Goal: Navigation & Orientation: Find specific page/section

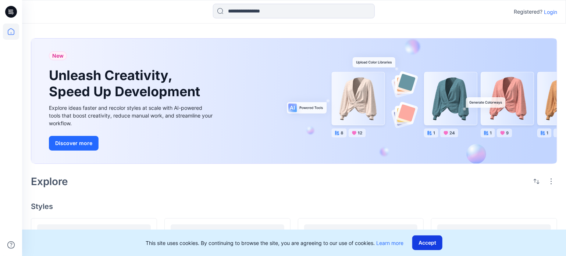
click at [442, 236] on button "Accept" at bounding box center [427, 243] width 30 height 15
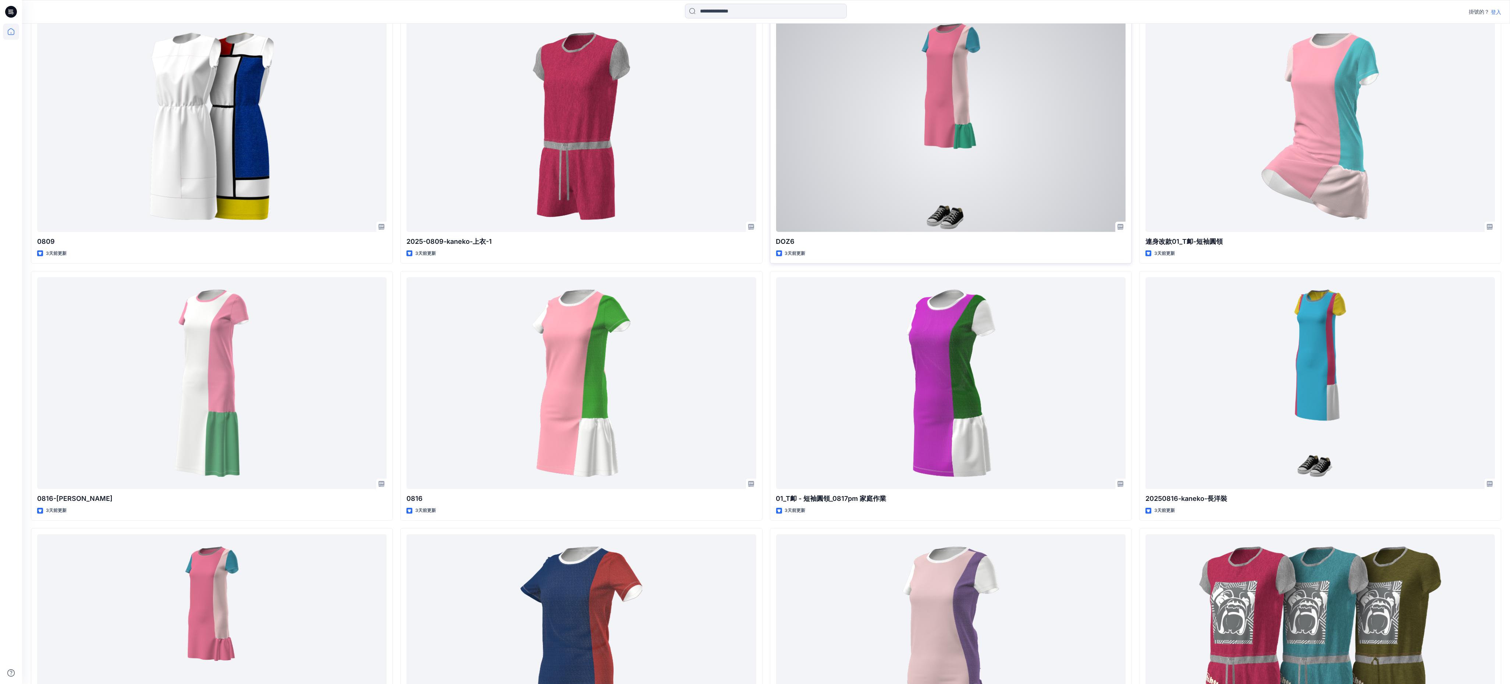
scroll to position [1275, 0]
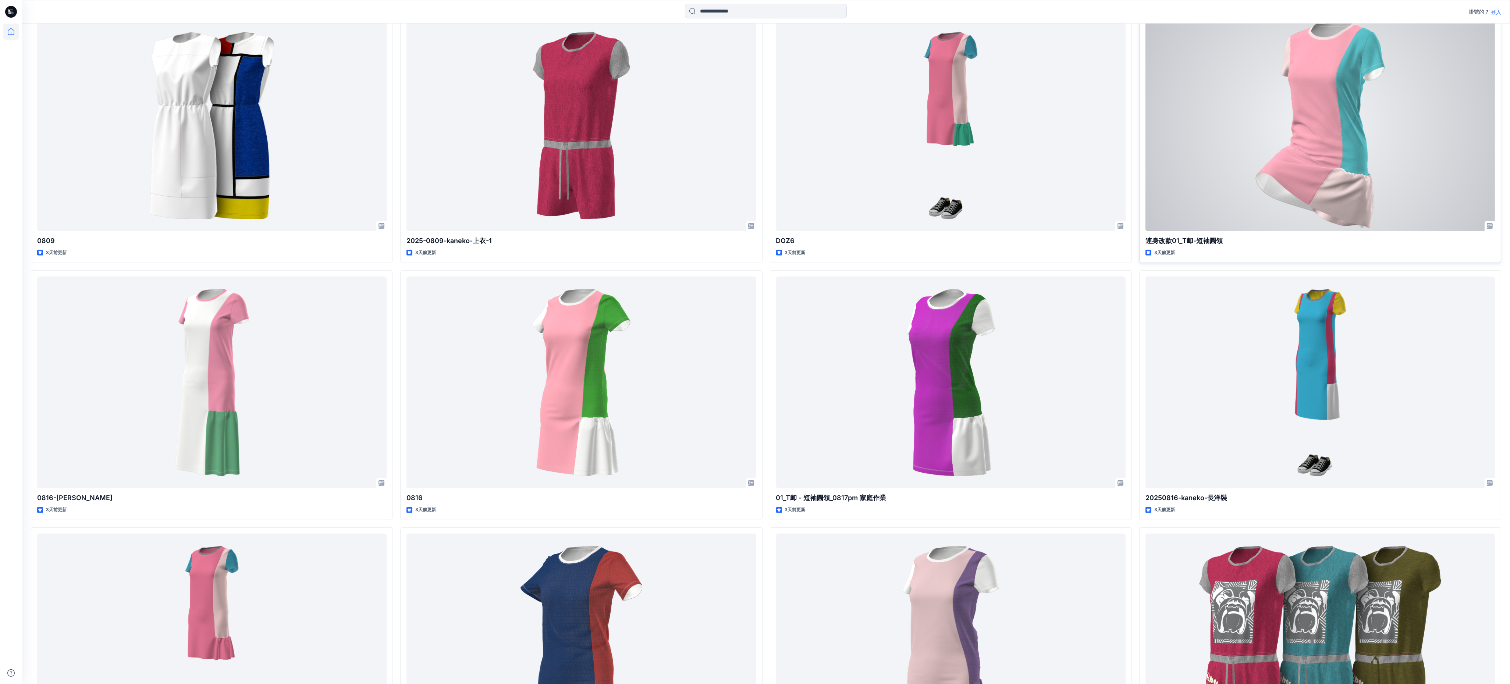
click at [566, 231] on div at bounding box center [1319, 125] width 349 height 212
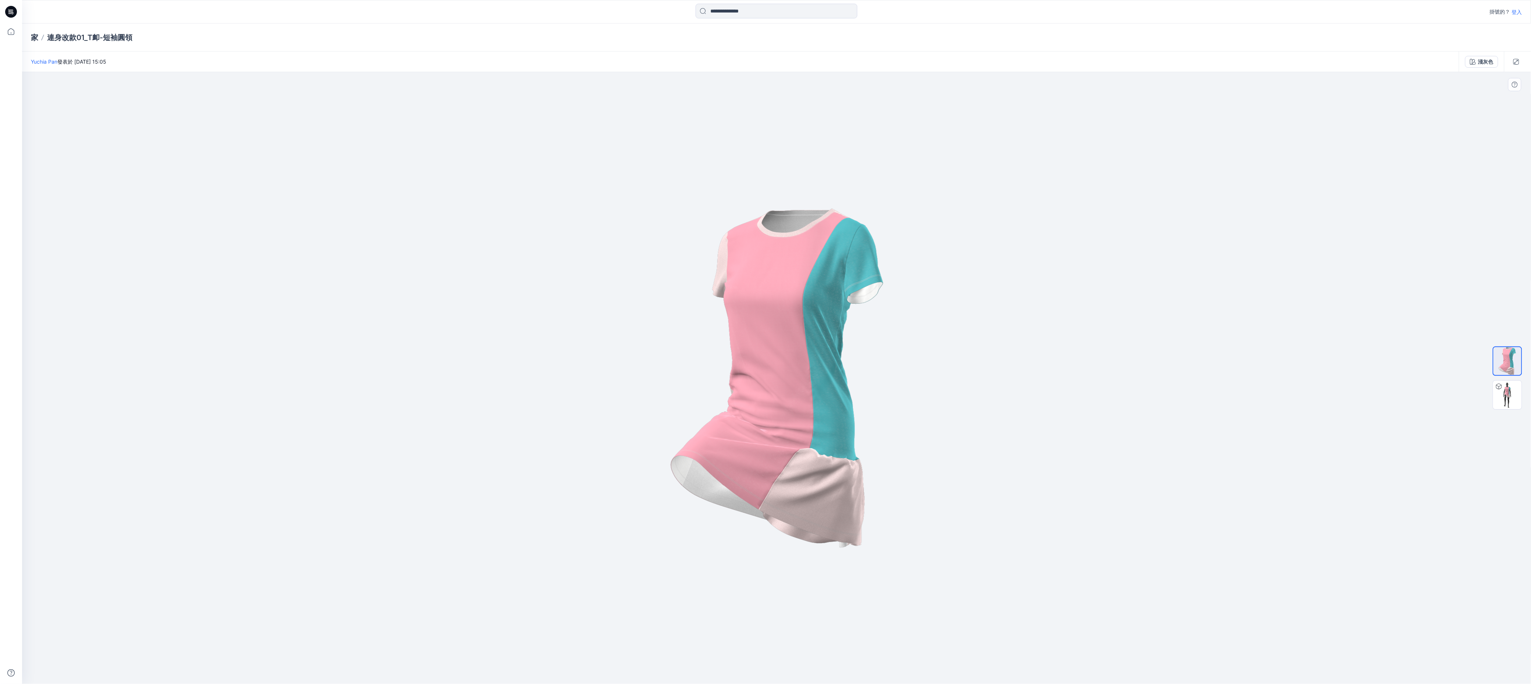
drag, startPoint x: 958, startPoint y: 404, endPoint x: 728, endPoint y: 432, distance: 231.6
click at [566, 256] on img at bounding box center [1507, 395] width 29 height 29
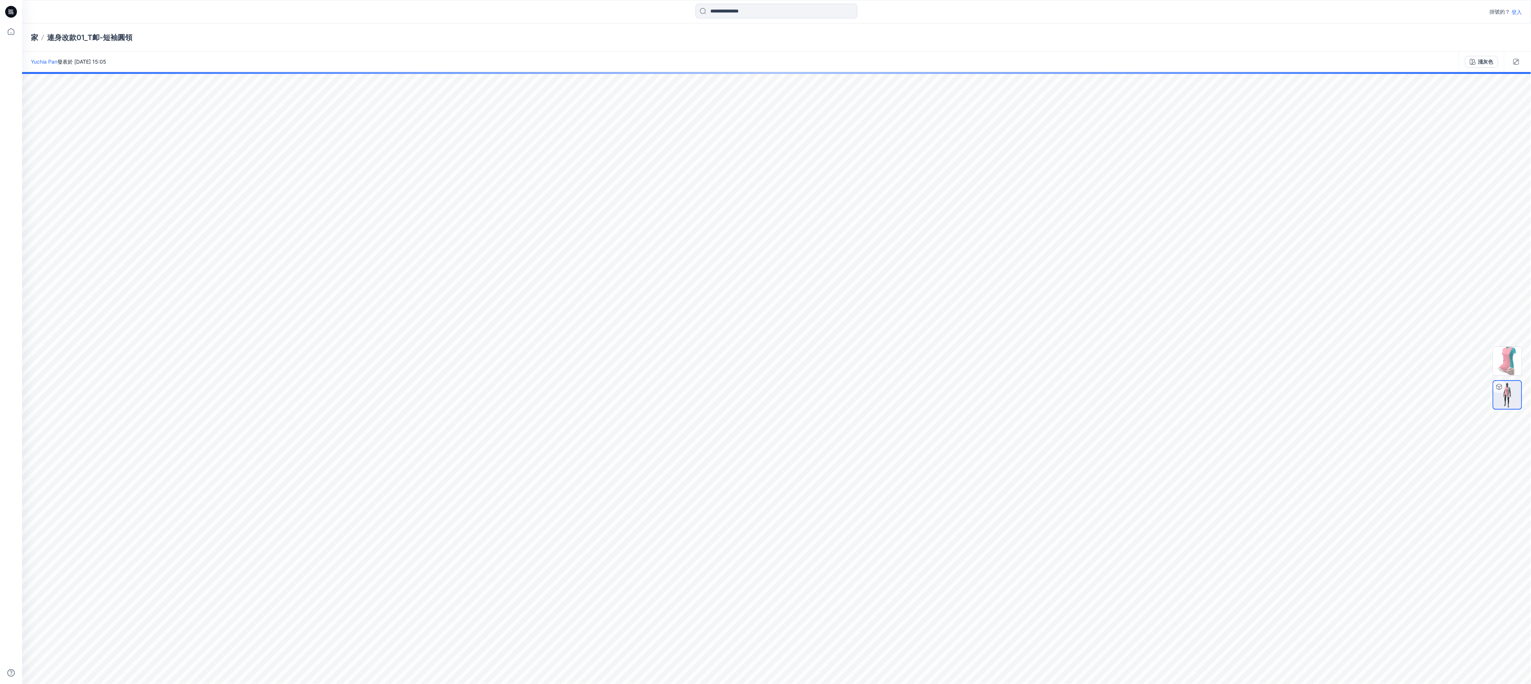
click at [566, 256] on div at bounding box center [1507, 378] width 47 height 184
click at [566, 256] on img at bounding box center [1508, 395] width 28 height 28
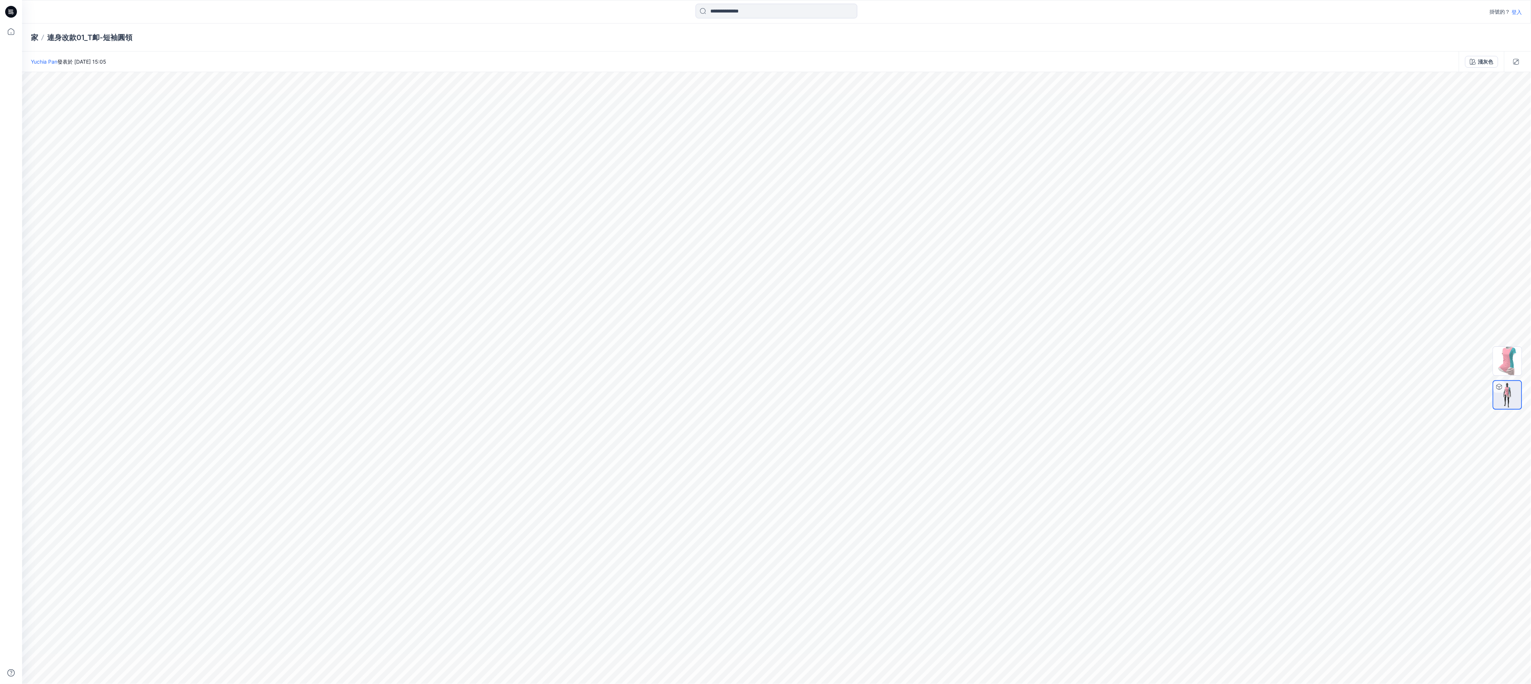
click at [566, 256] on img at bounding box center [1508, 395] width 28 height 28
click at [566, 256] on div at bounding box center [1500, 387] width 12 height 12
click at [566, 256] on img at bounding box center [1507, 361] width 29 height 29
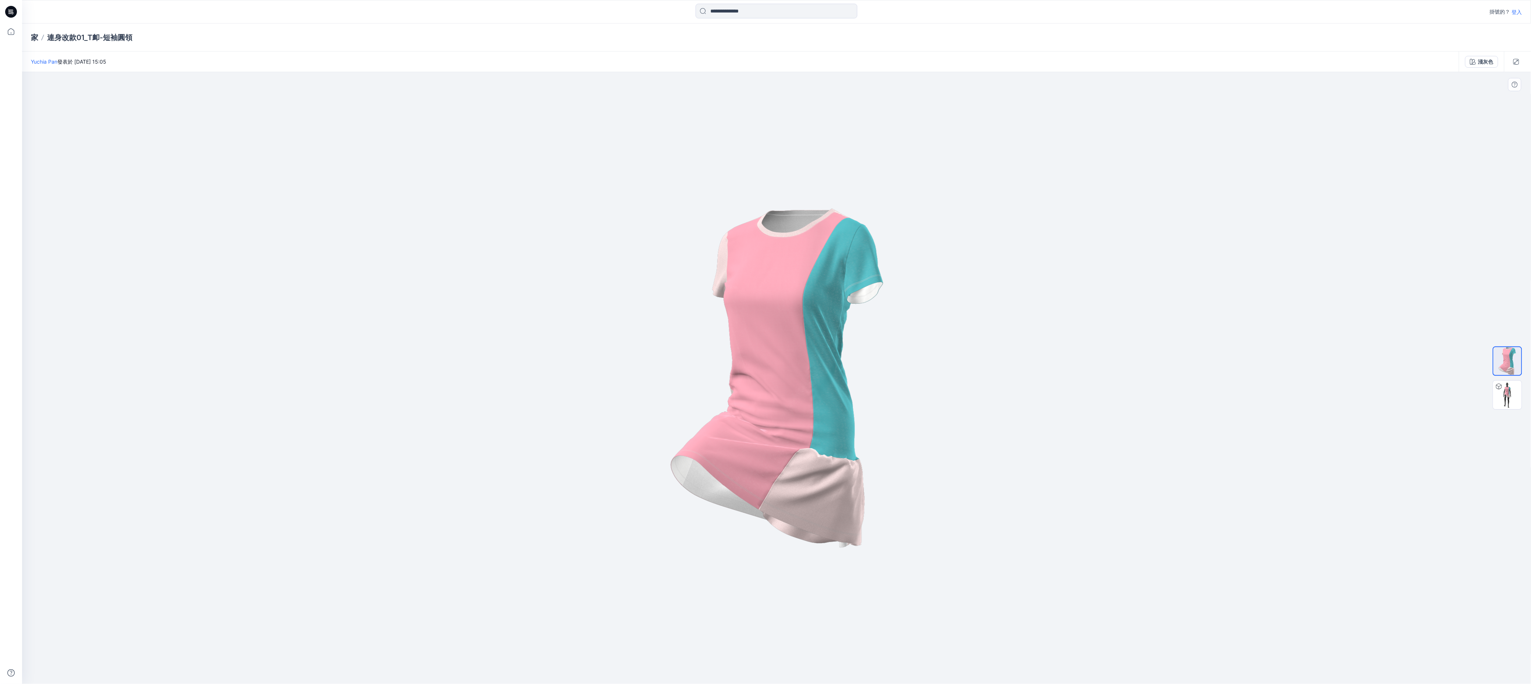
drag, startPoint x: 951, startPoint y: 409, endPoint x: 730, endPoint y: 434, distance: 222.1
click at [566, 256] on div at bounding box center [1507, 378] width 47 height 184
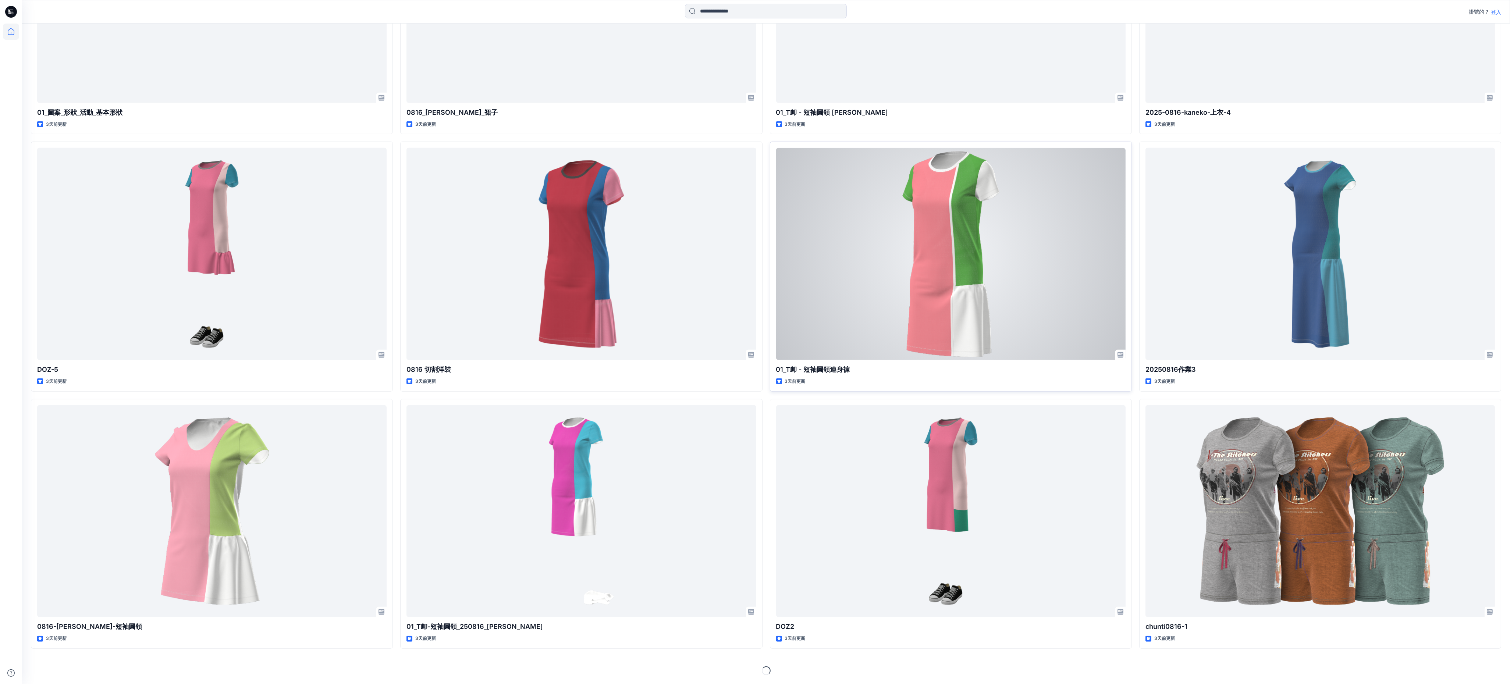
scroll to position [2280, 0]
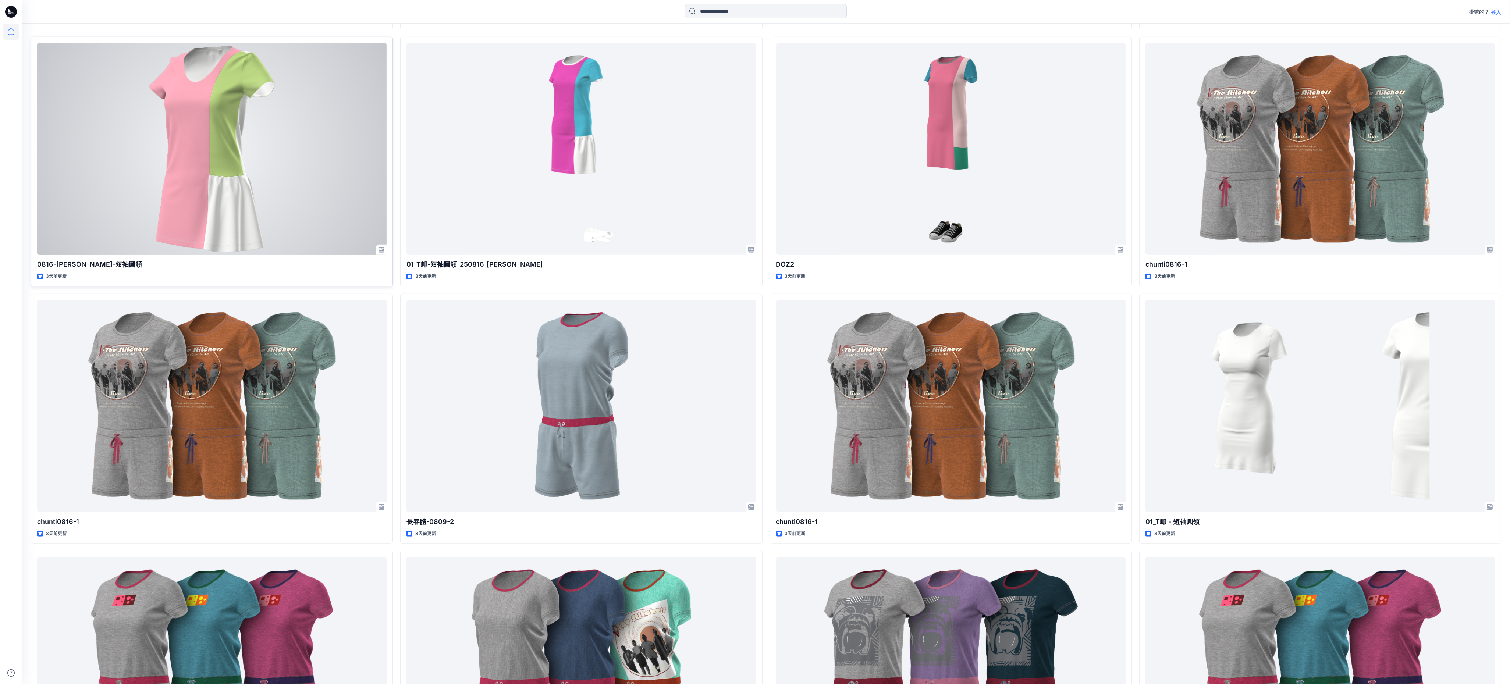
click at [226, 255] on div at bounding box center [211, 149] width 349 height 212
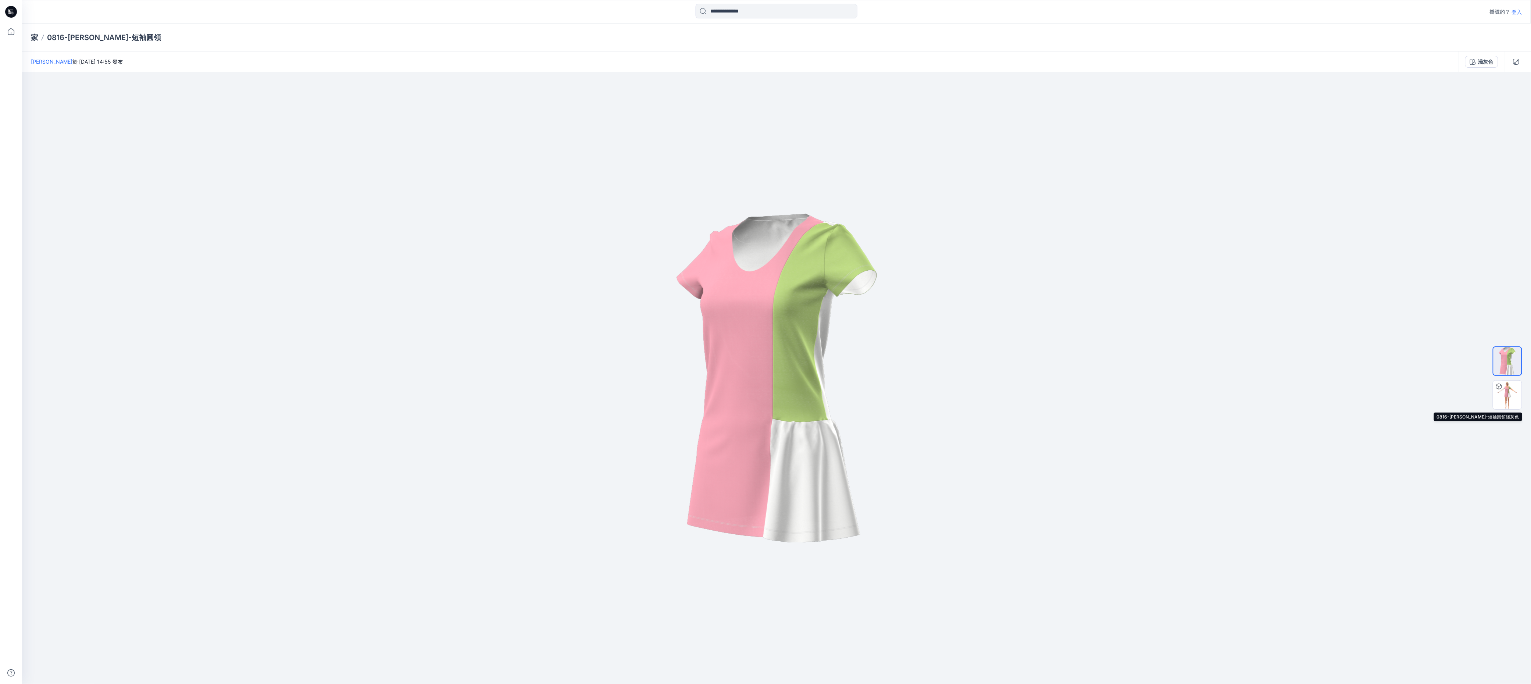
click at [566, 256] on img at bounding box center [1507, 395] width 29 height 29
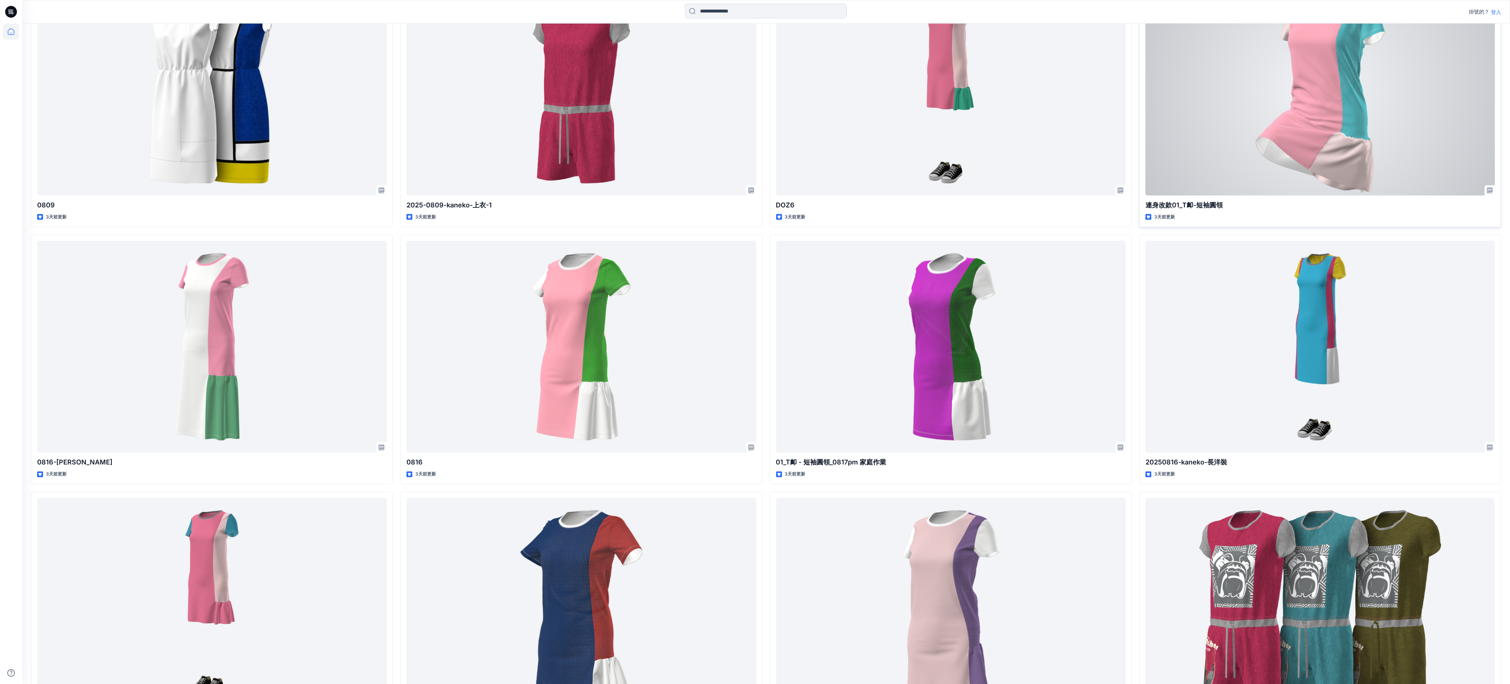
scroll to position [1299, 0]
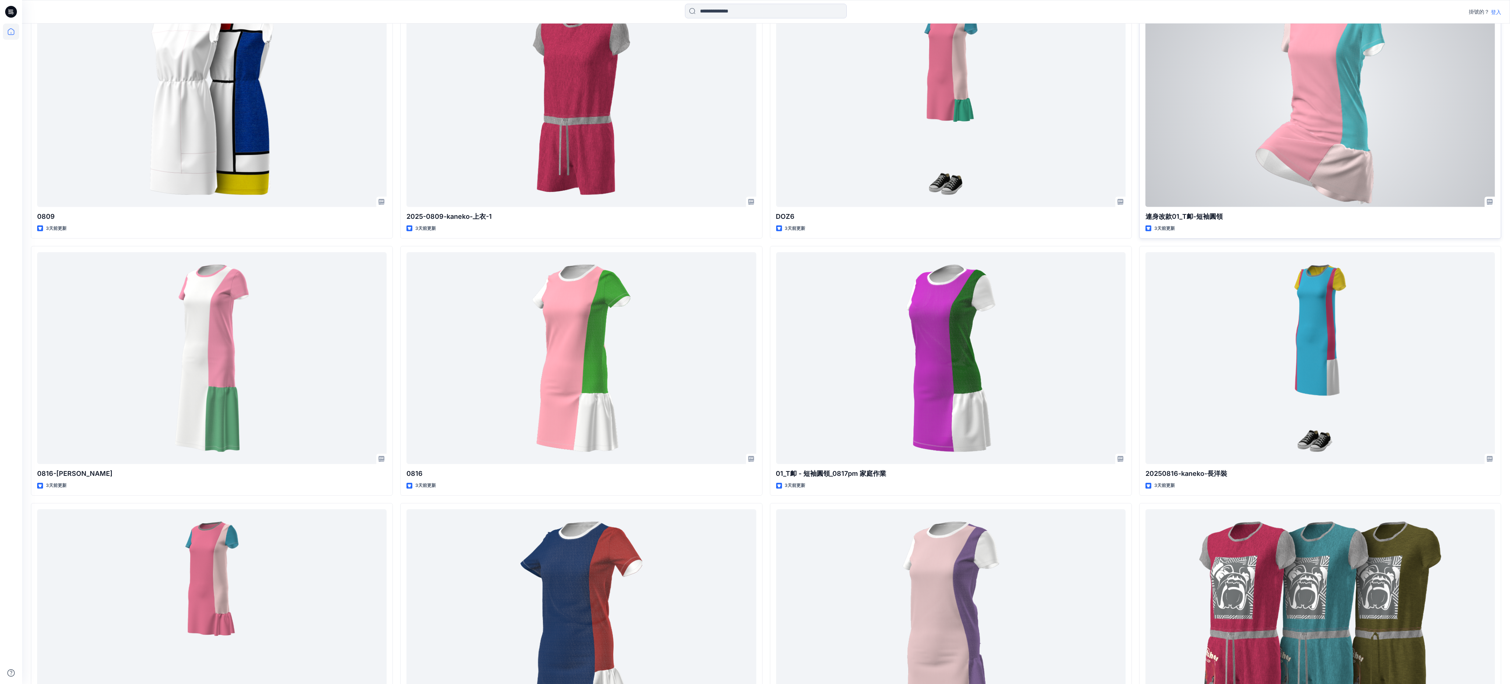
click at [566, 207] on div at bounding box center [1319, 101] width 349 height 212
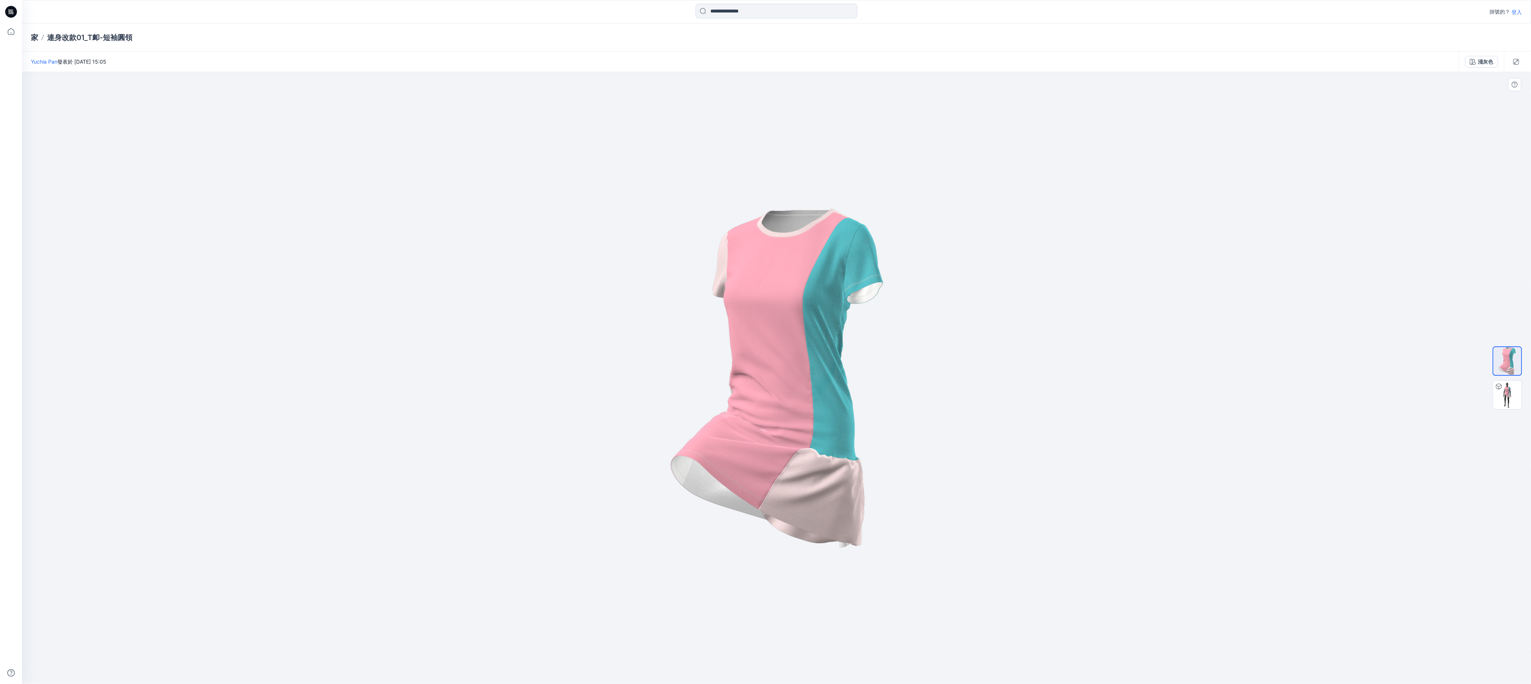
drag, startPoint x: 1264, startPoint y: 459, endPoint x: 1082, endPoint y: 426, distance: 185.4
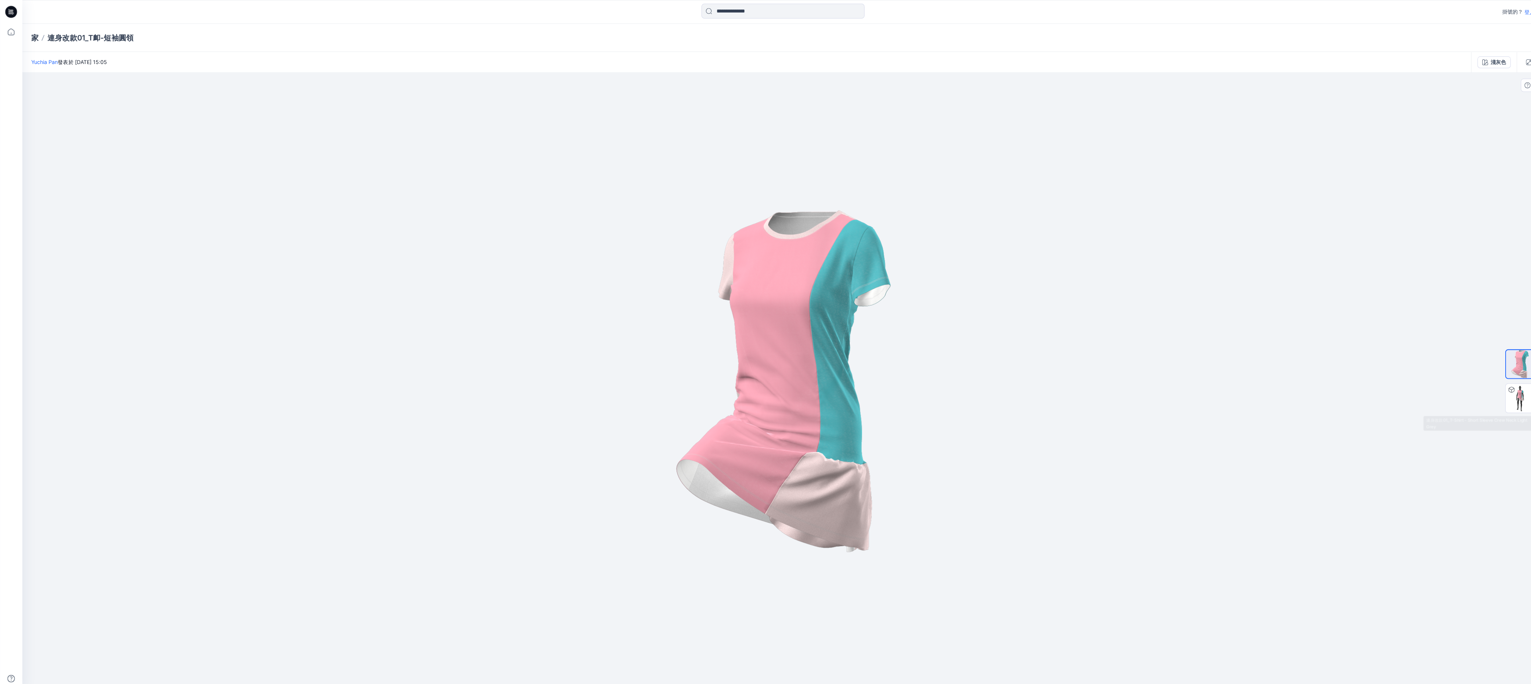
click at [566, 256] on div at bounding box center [1507, 378] width 47 height 184
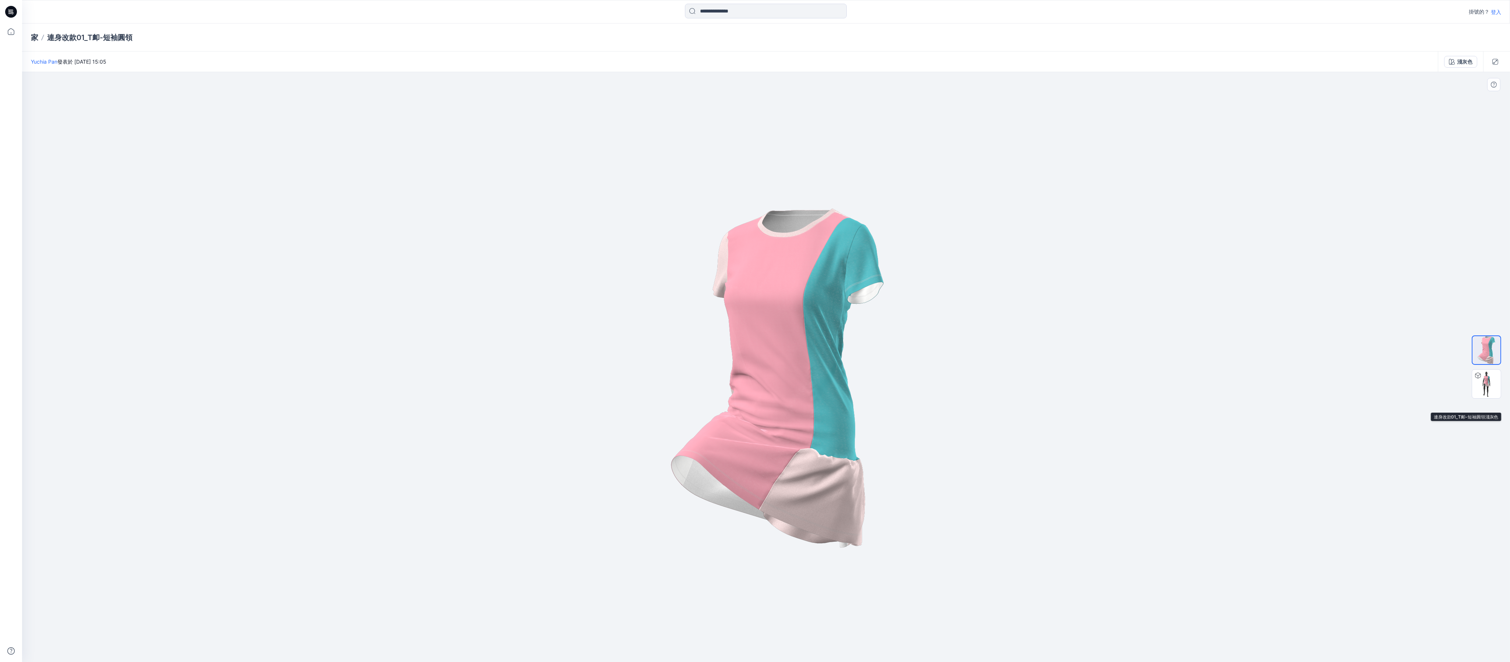
click at [566, 256] on div at bounding box center [1486, 367] width 47 height 184
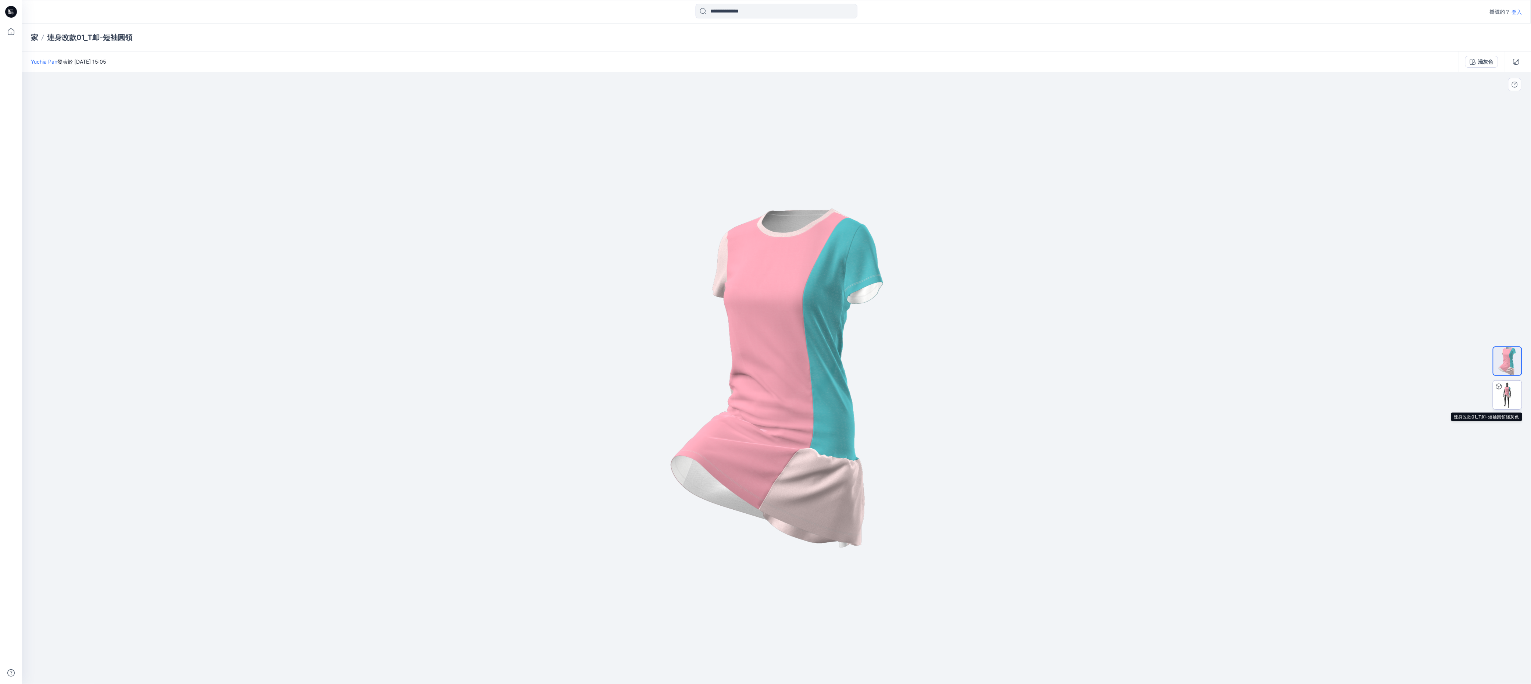
click at [566, 256] on icon at bounding box center [1499, 387] width 6 height 6
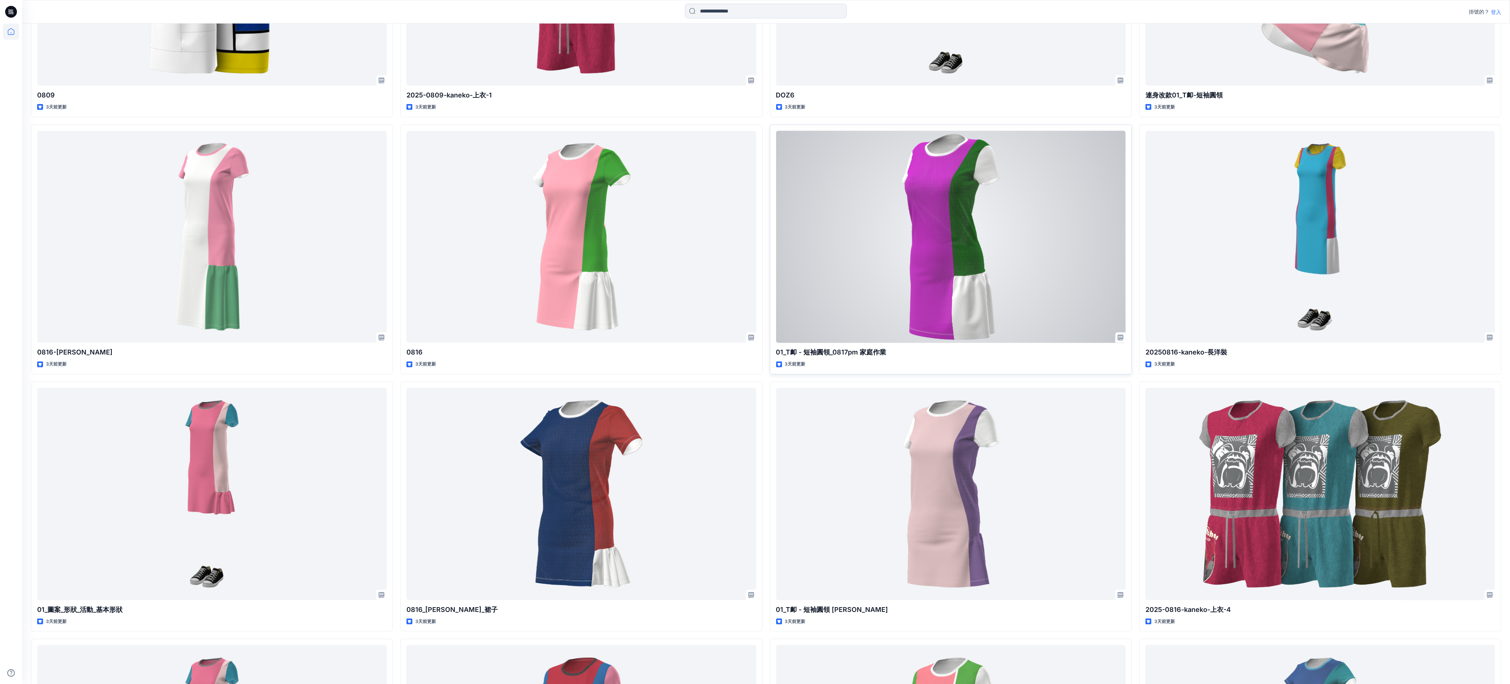
scroll to position [1544, 0]
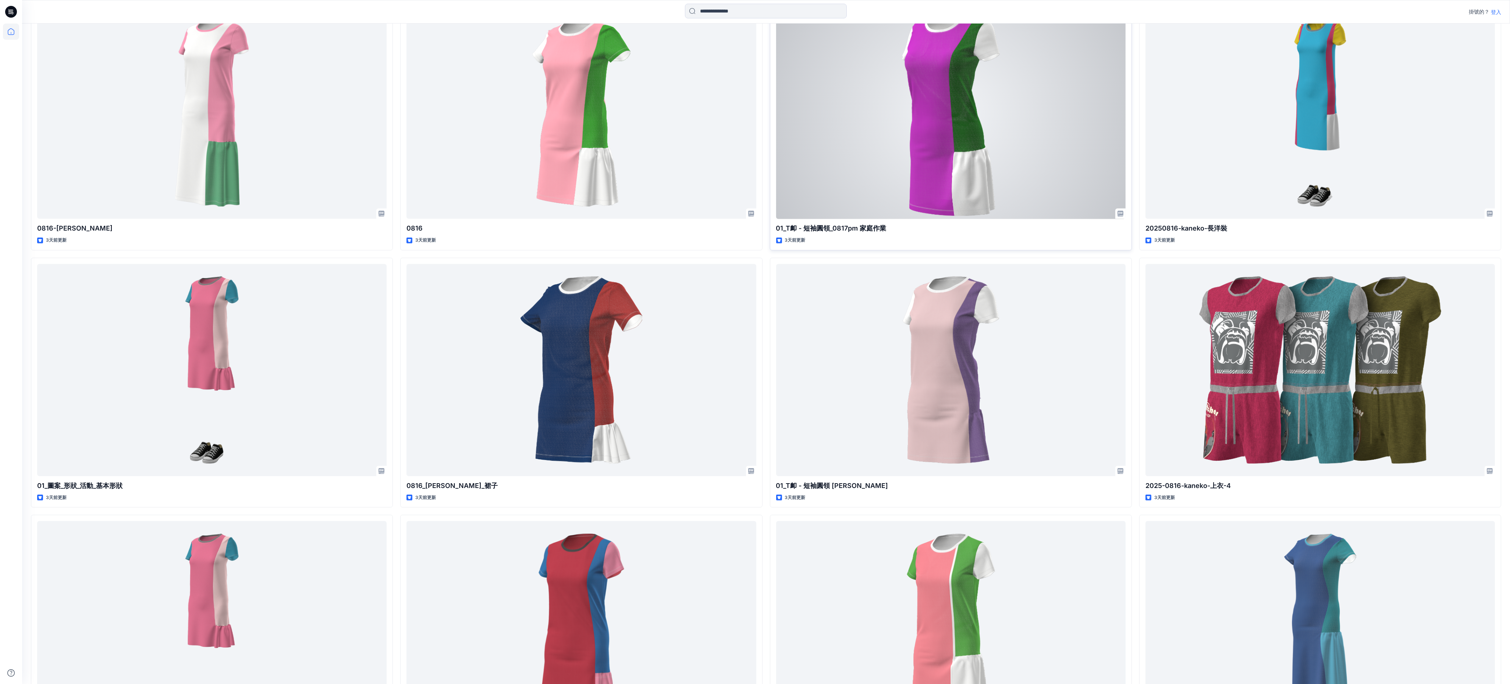
click at [566, 219] on div at bounding box center [950, 113] width 349 height 212
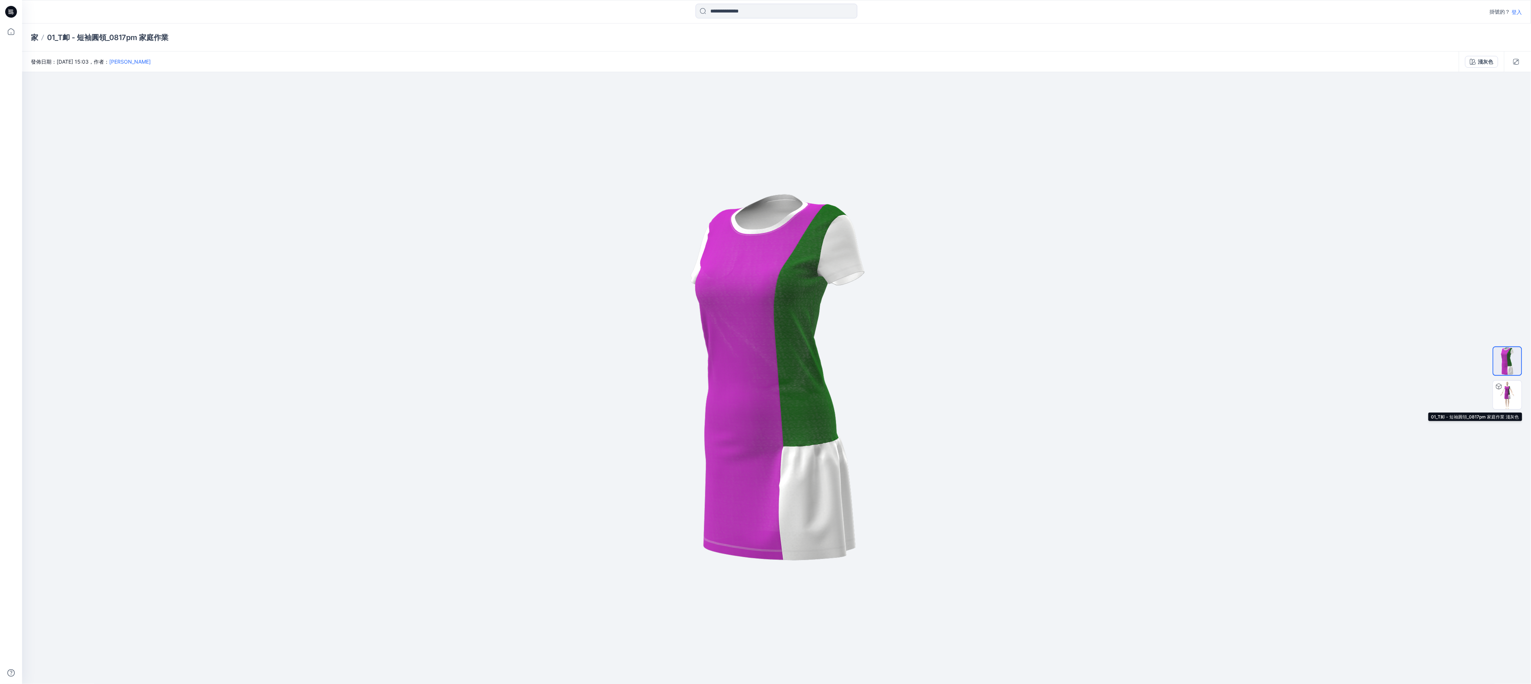
click at [566, 256] on img at bounding box center [1507, 395] width 29 height 29
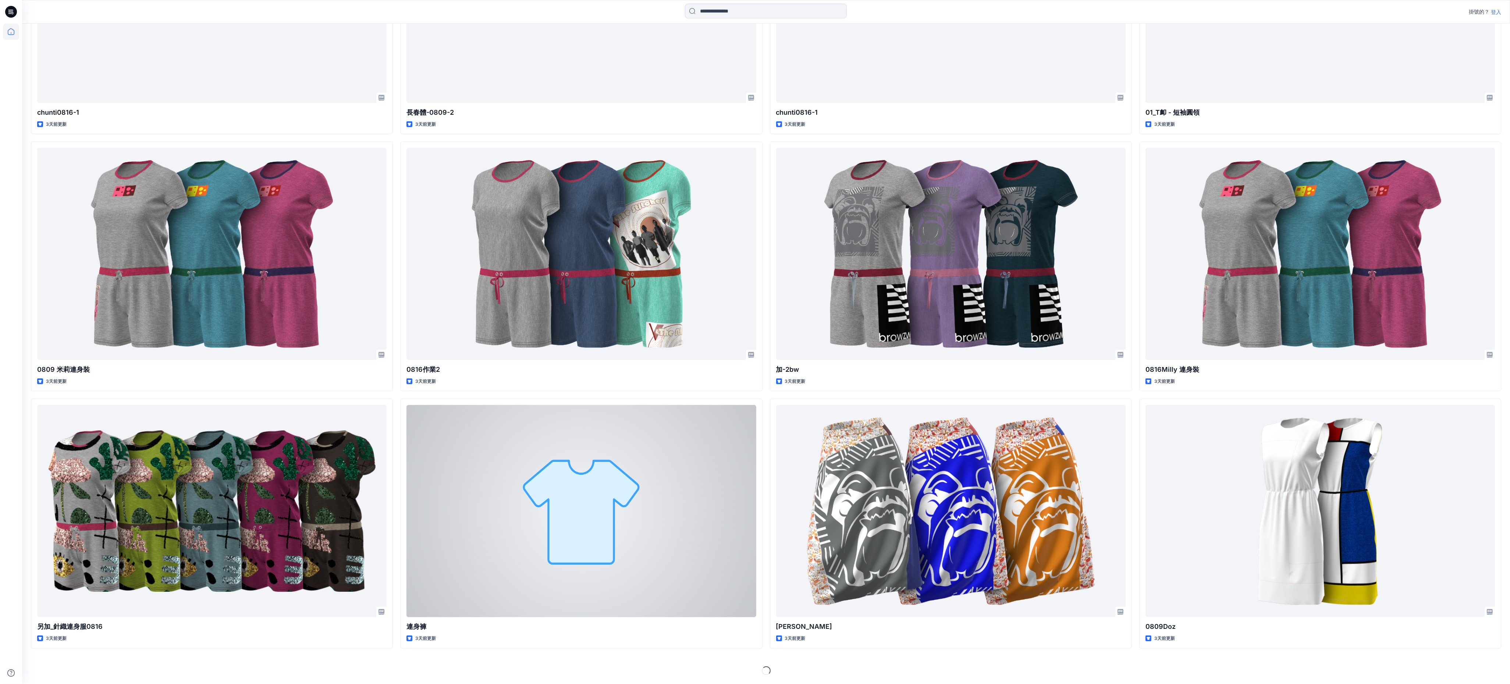
scroll to position [3140, 0]
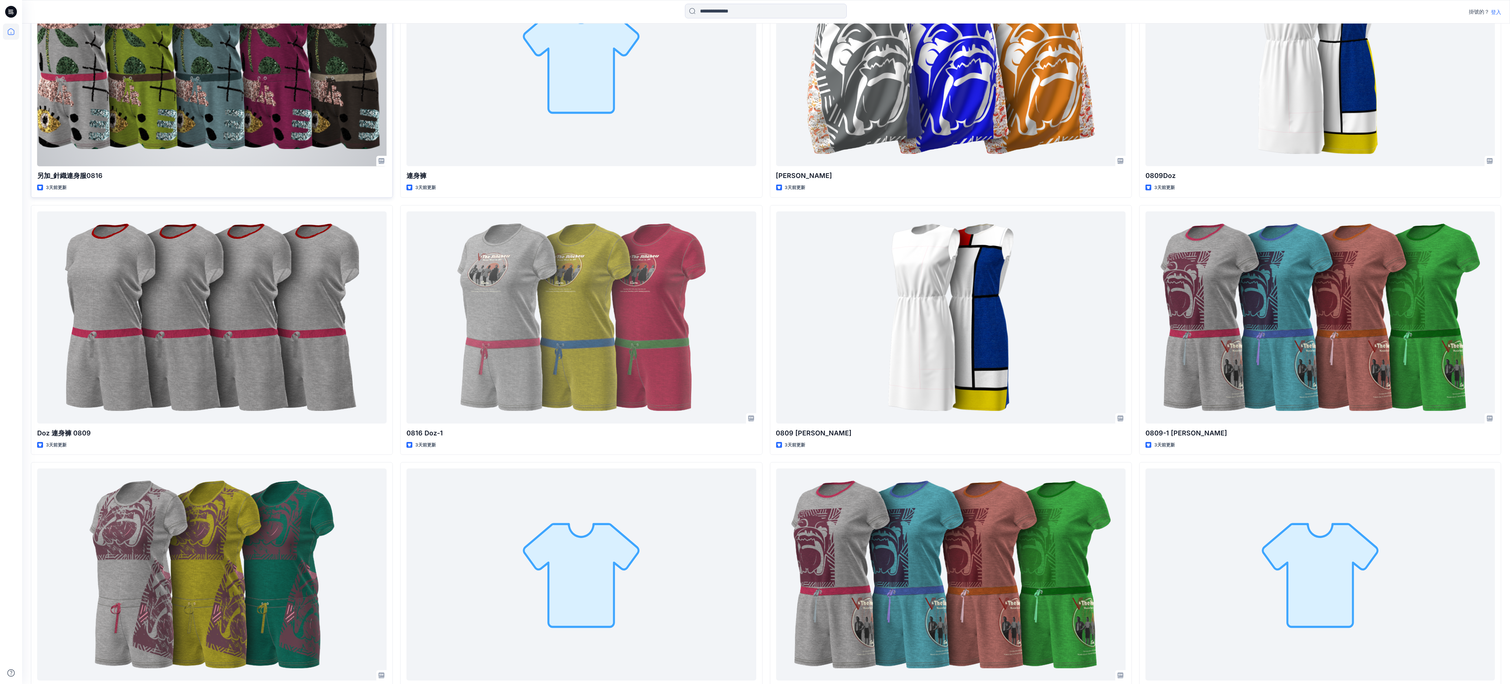
click at [145, 166] on div at bounding box center [211, 60] width 349 height 212
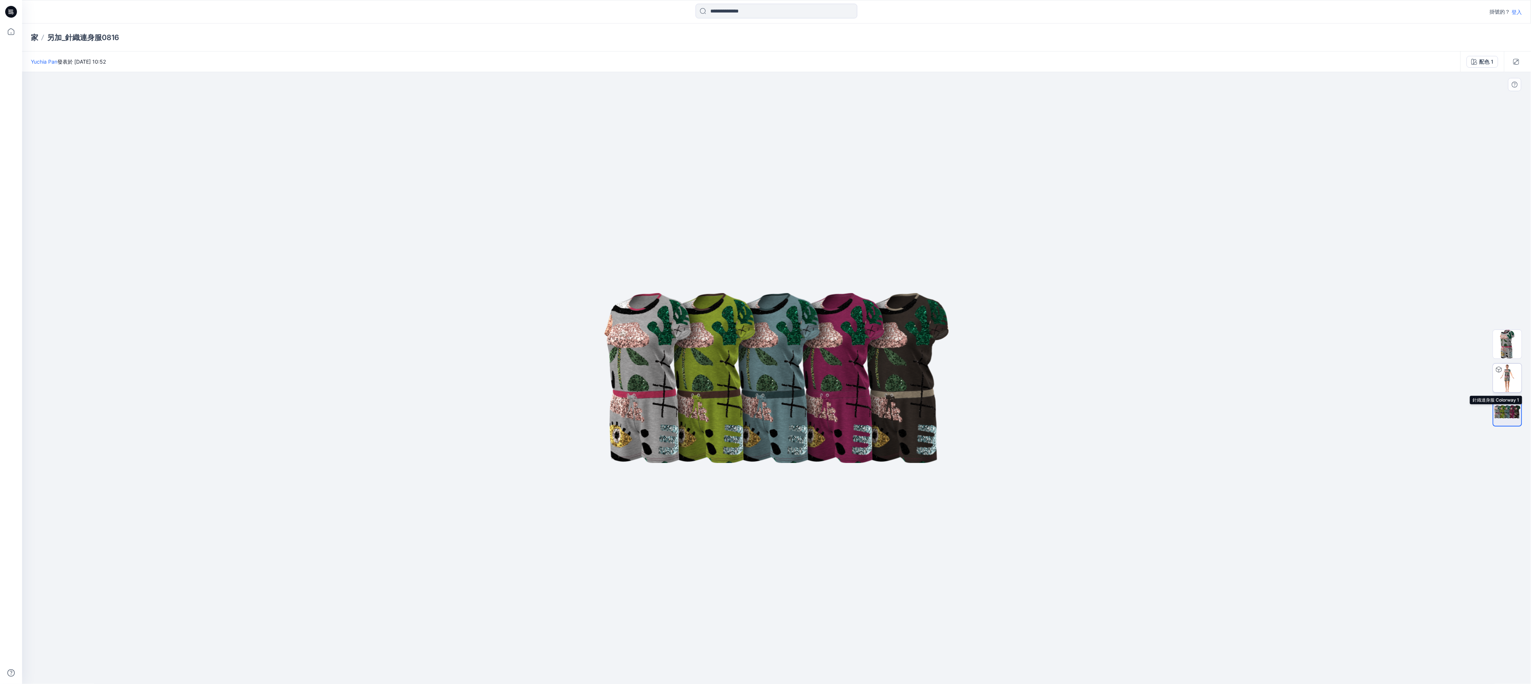
click at [566, 256] on img at bounding box center [1507, 378] width 29 height 29
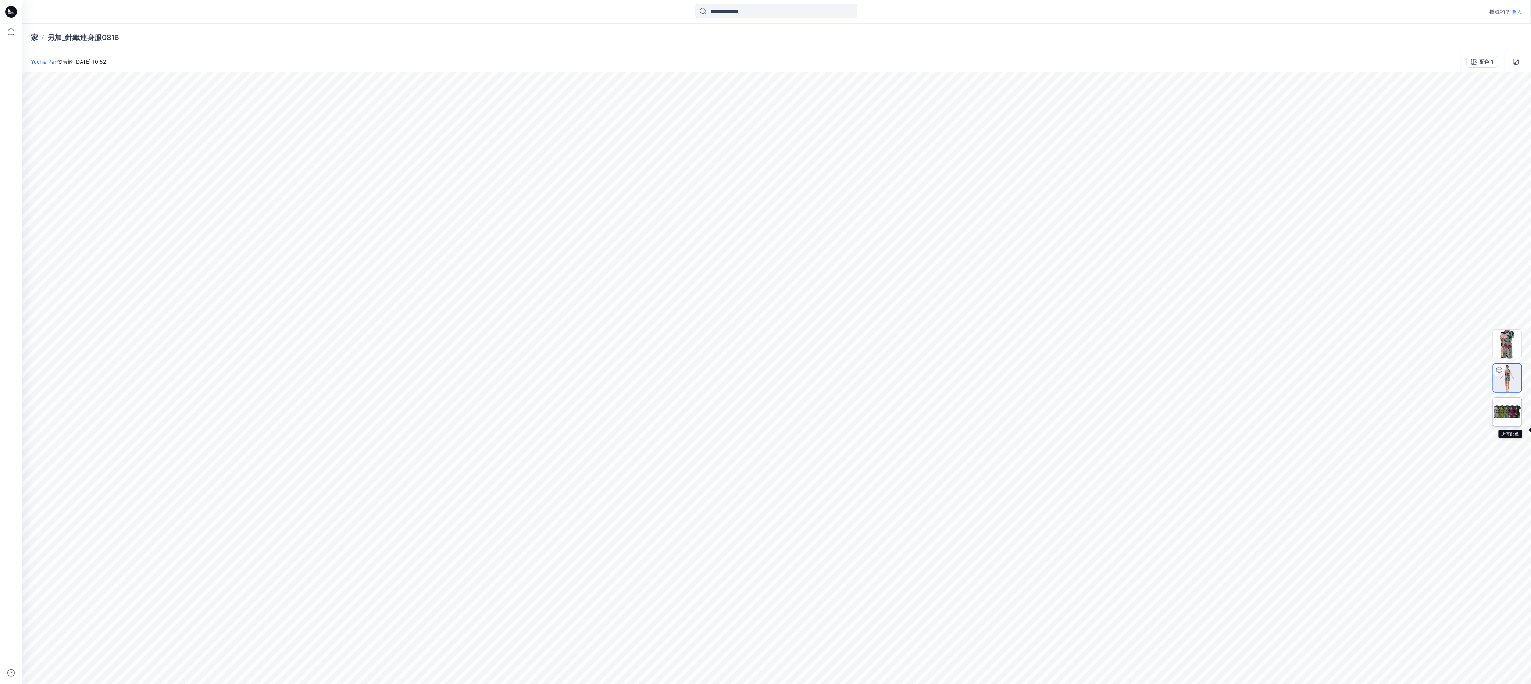
click at [566, 256] on img at bounding box center [1507, 411] width 29 height 17
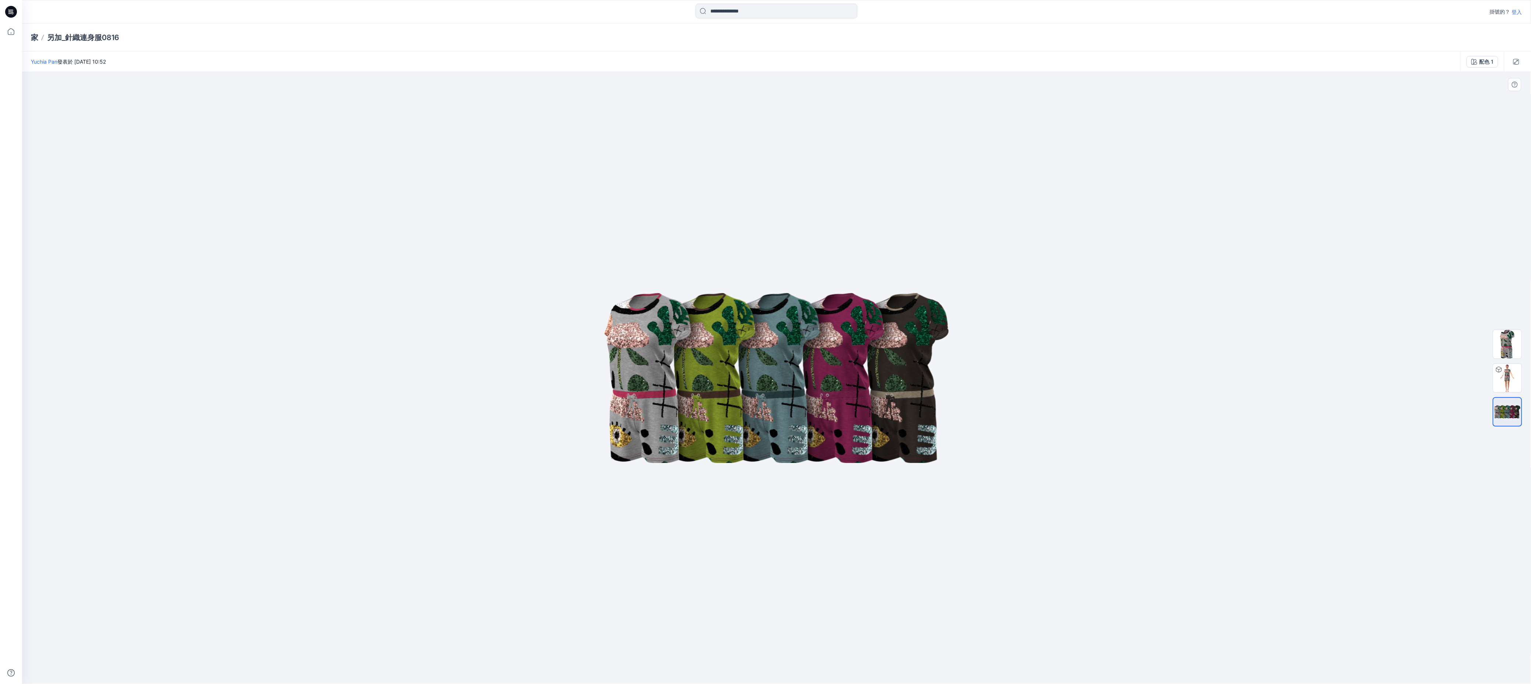
drag, startPoint x: 829, startPoint y: 342, endPoint x: 815, endPoint y: 353, distance: 16.8
click at [566, 256] on img at bounding box center [777, 378] width 368 height 221
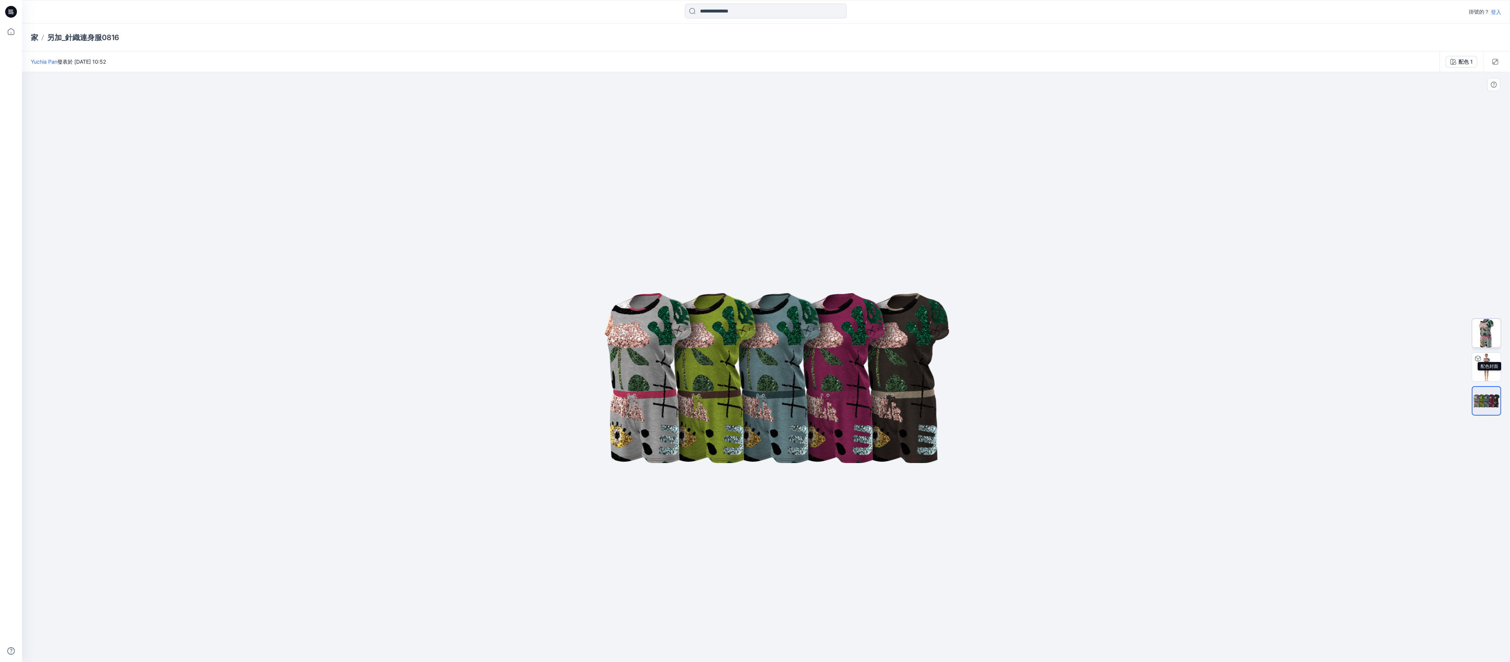
click at [566, 256] on img at bounding box center [1486, 333] width 29 height 29
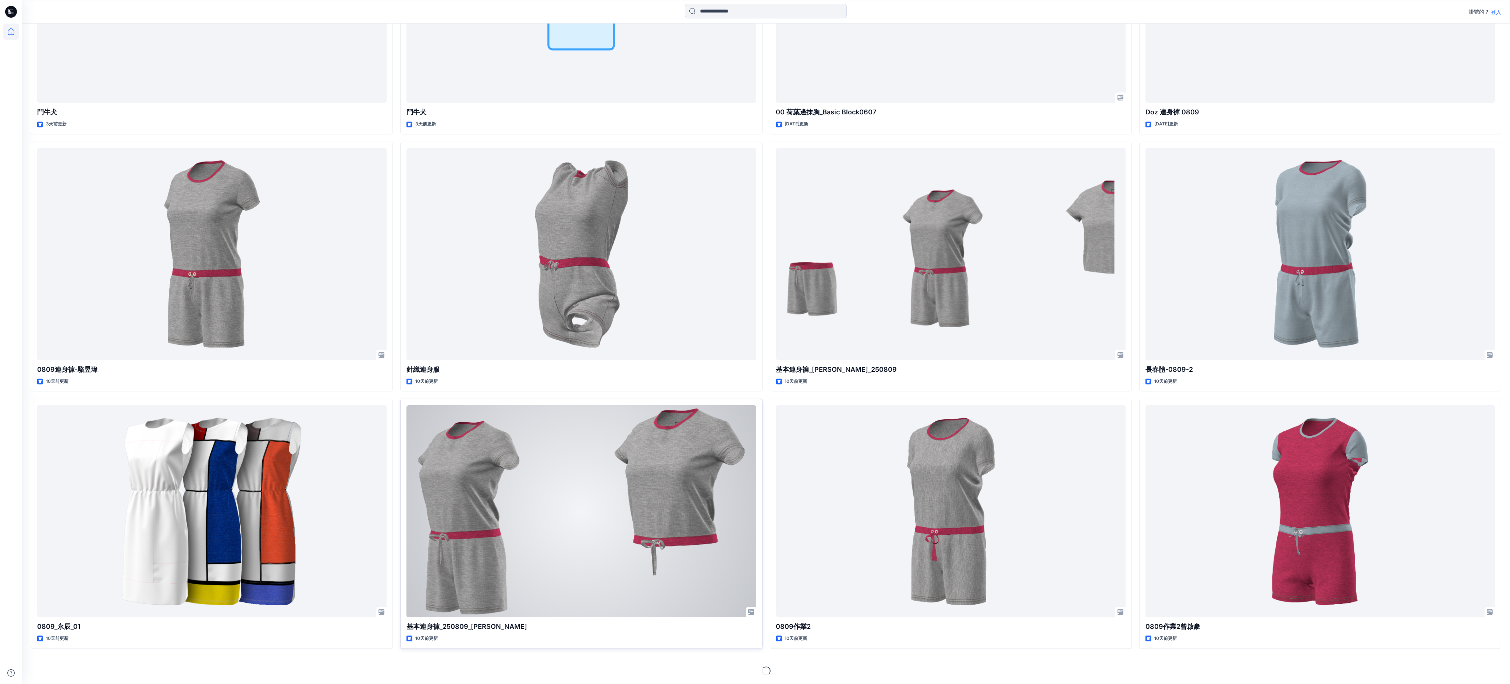
scroll to position [6581, 0]
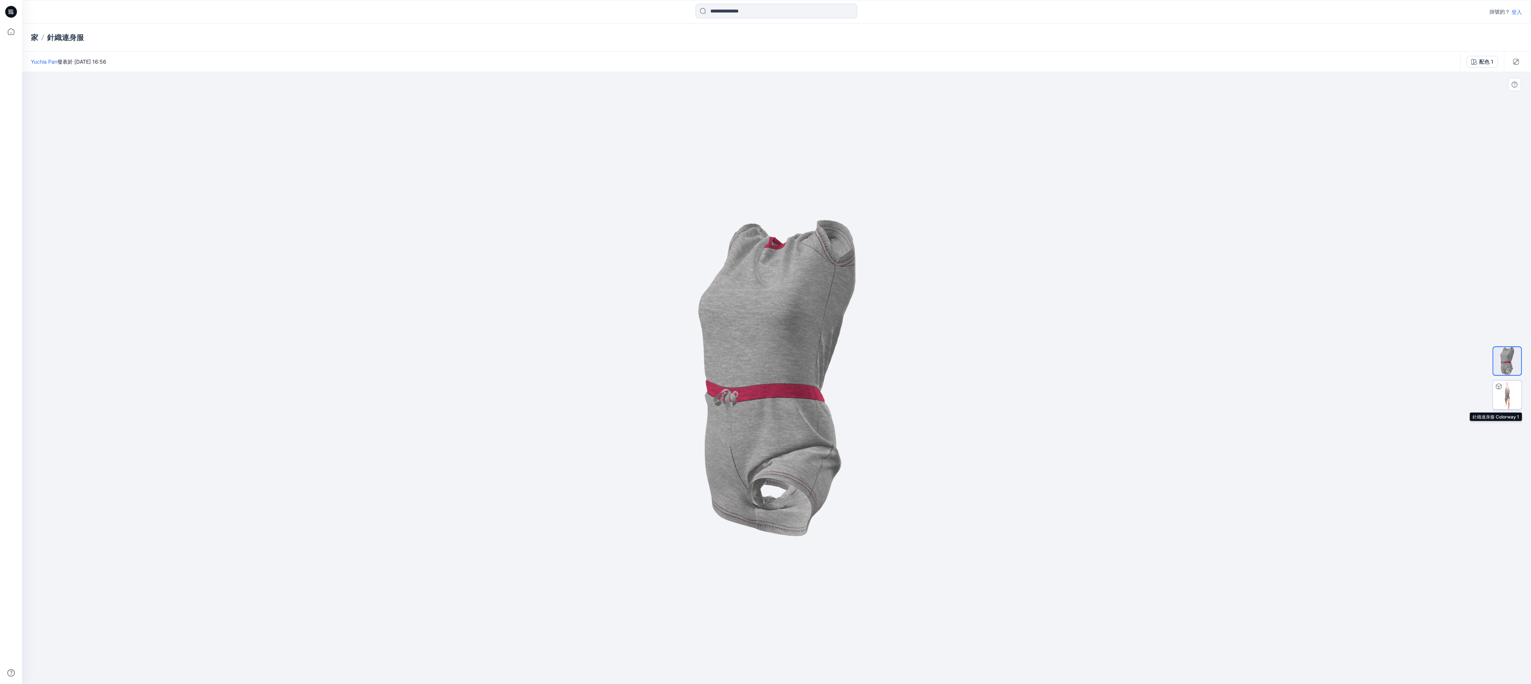
click at [566, 256] on icon at bounding box center [1499, 387] width 6 height 6
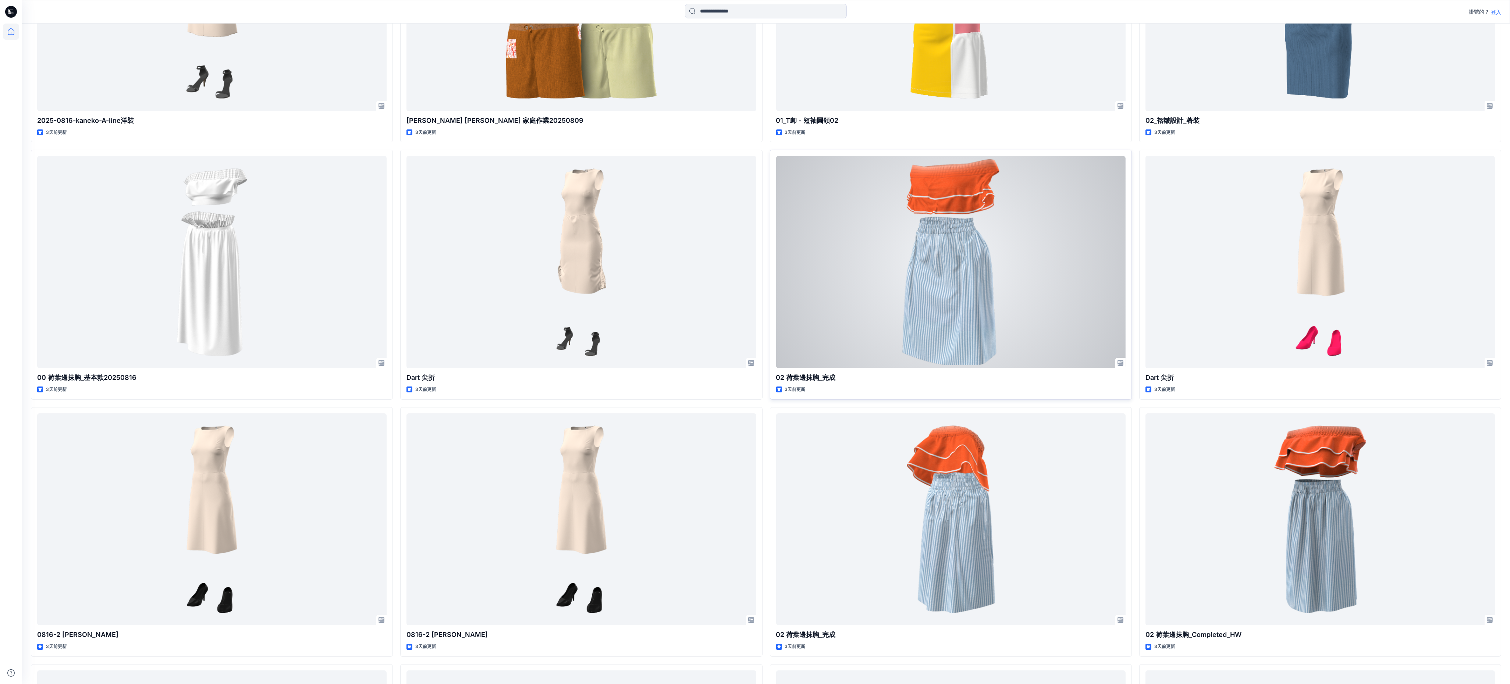
scroll to position [392, 0]
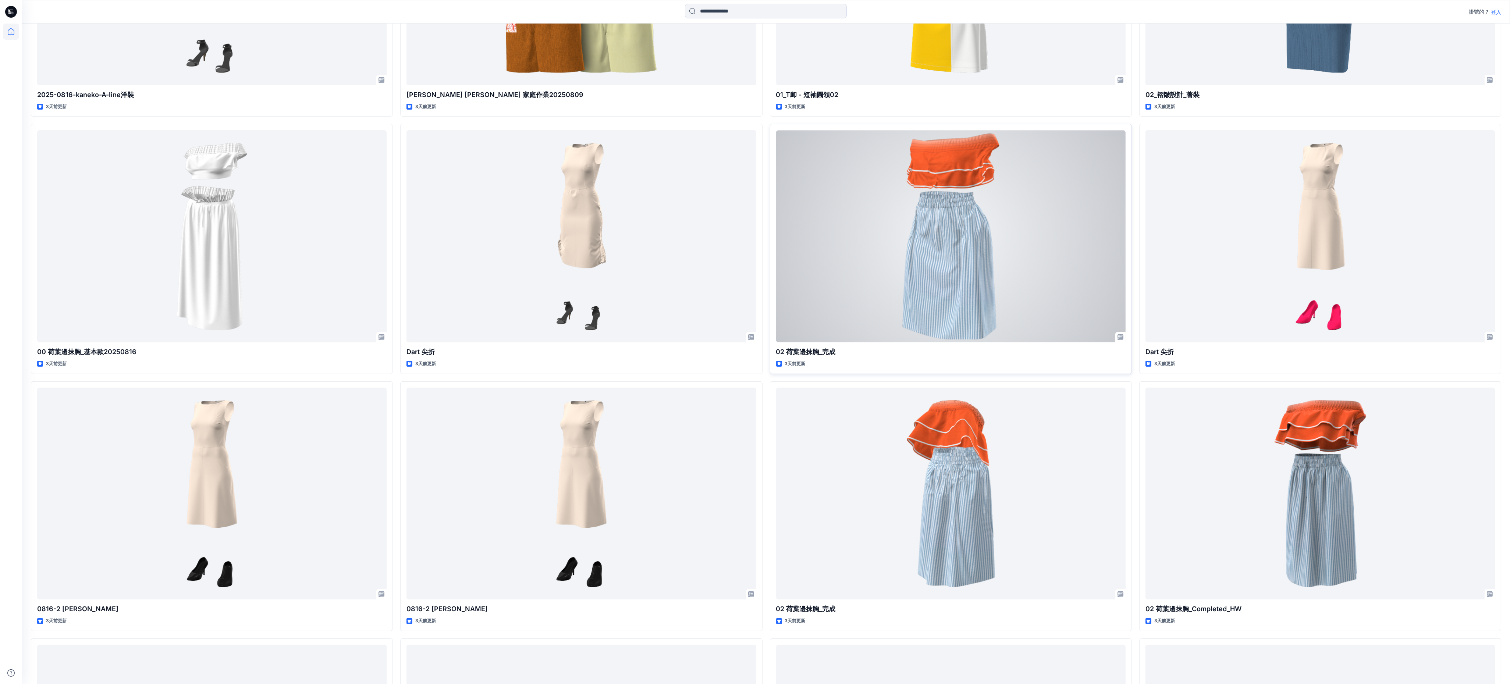
click at [566, 256] on div at bounding box center [950, 236] width 349 height 212
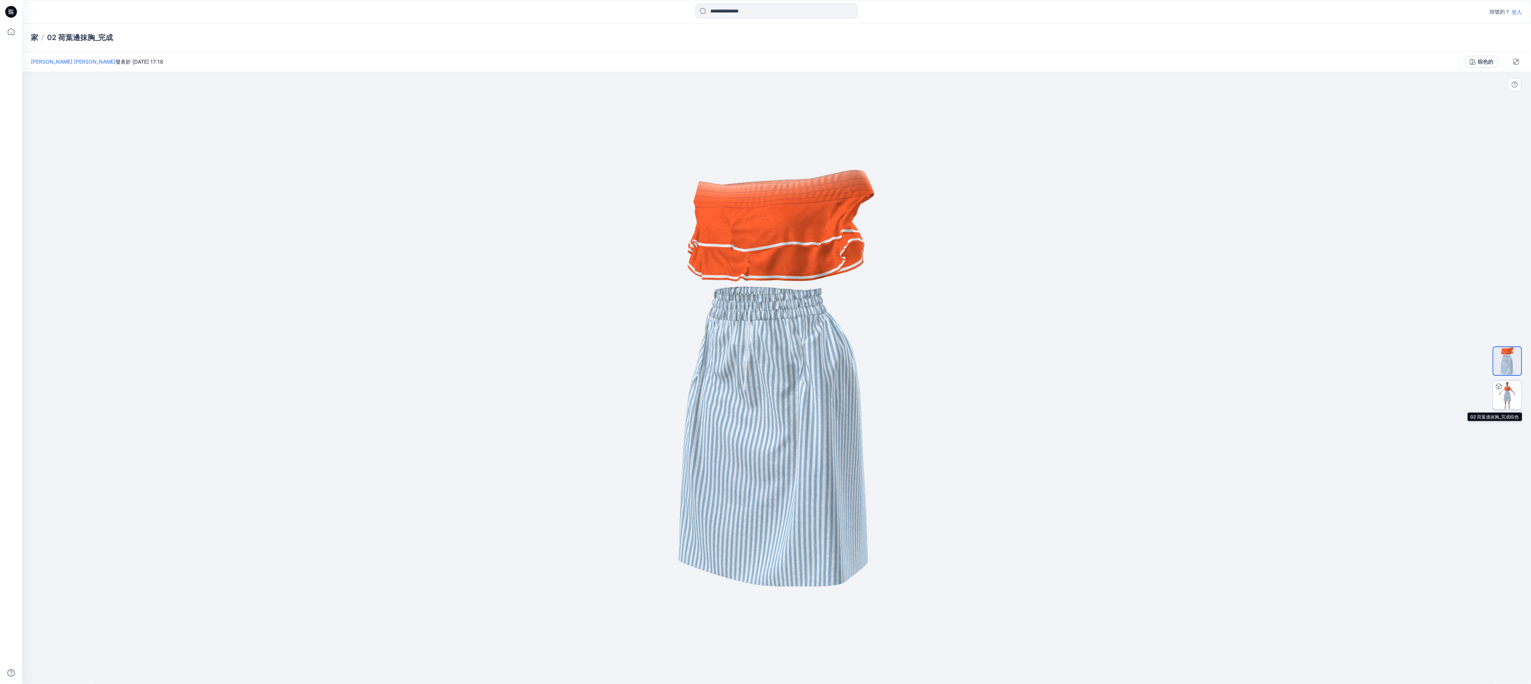
click at [566, 256] on img at bounding box center [1507, 395] width 29 height 29
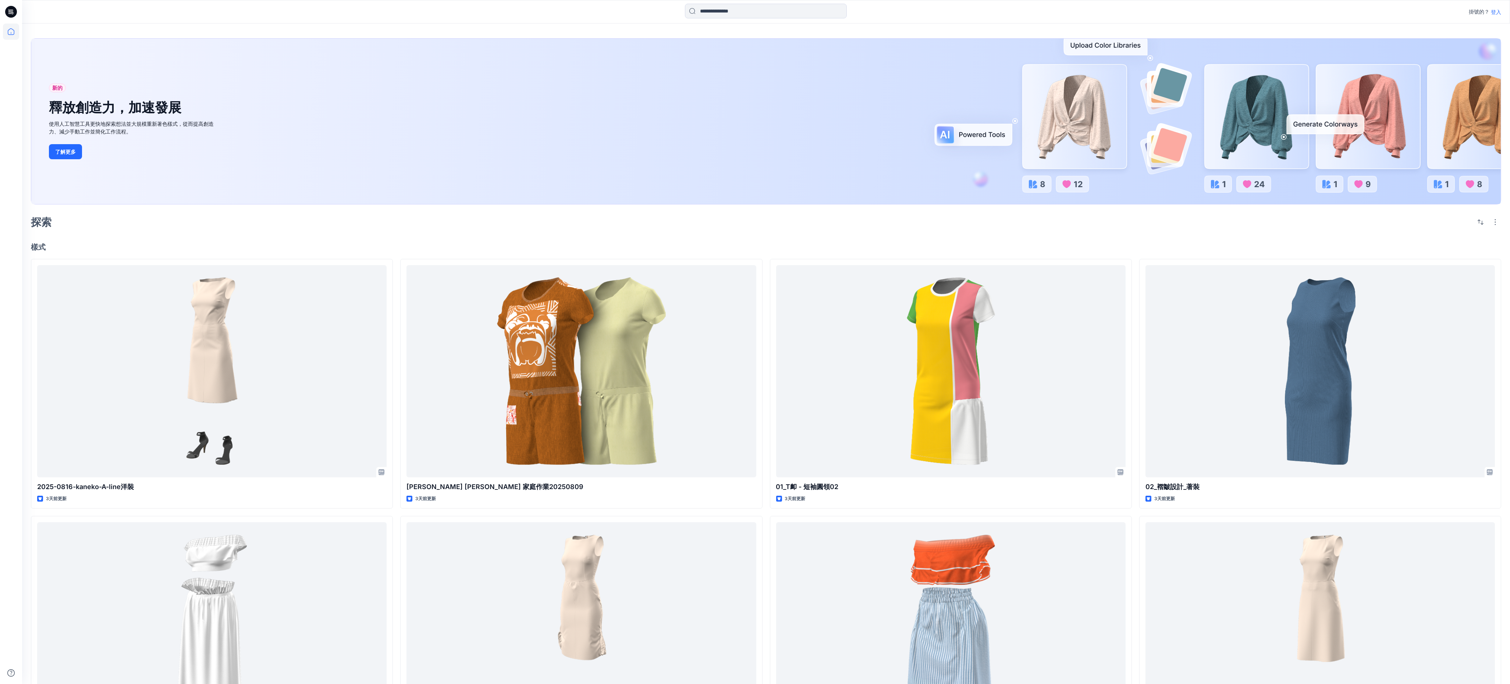
click at [566, 9] on font "登入" at bounding box center [1495, 12] width 10 height 6
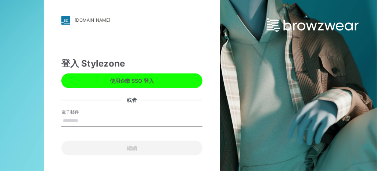
click at [86, 121] on input "電子郵件" at bounding box center [131, 120] width 141 height 11
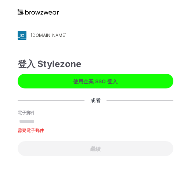
drag, startPoint x: 0, startPoint y: 0, endPoint x: 146, endPoint y: 123, distance: 191.1
click at [147, 123] on input "電子郵件" at bounding box center [96, 121] width 156 height 11
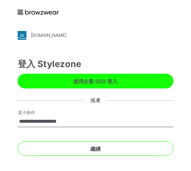
type input "**********"
click at [18, 141] on button "繼續" at bounding box center [96, 148] width 156 height 15
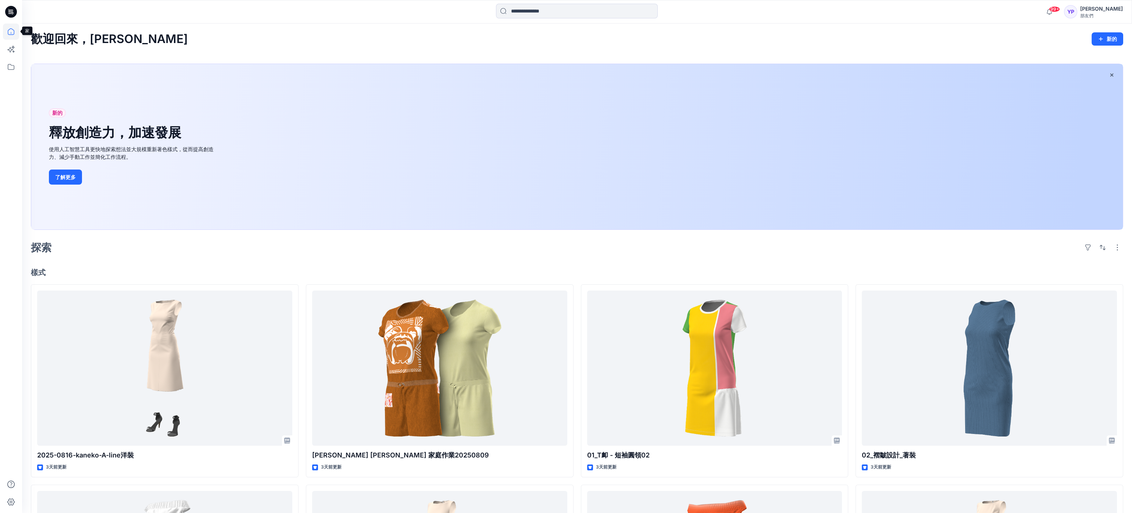
click at [13, 28] on icon at bounding box center [11, 32] width 16 height 16
